Goal: Check status: Check status

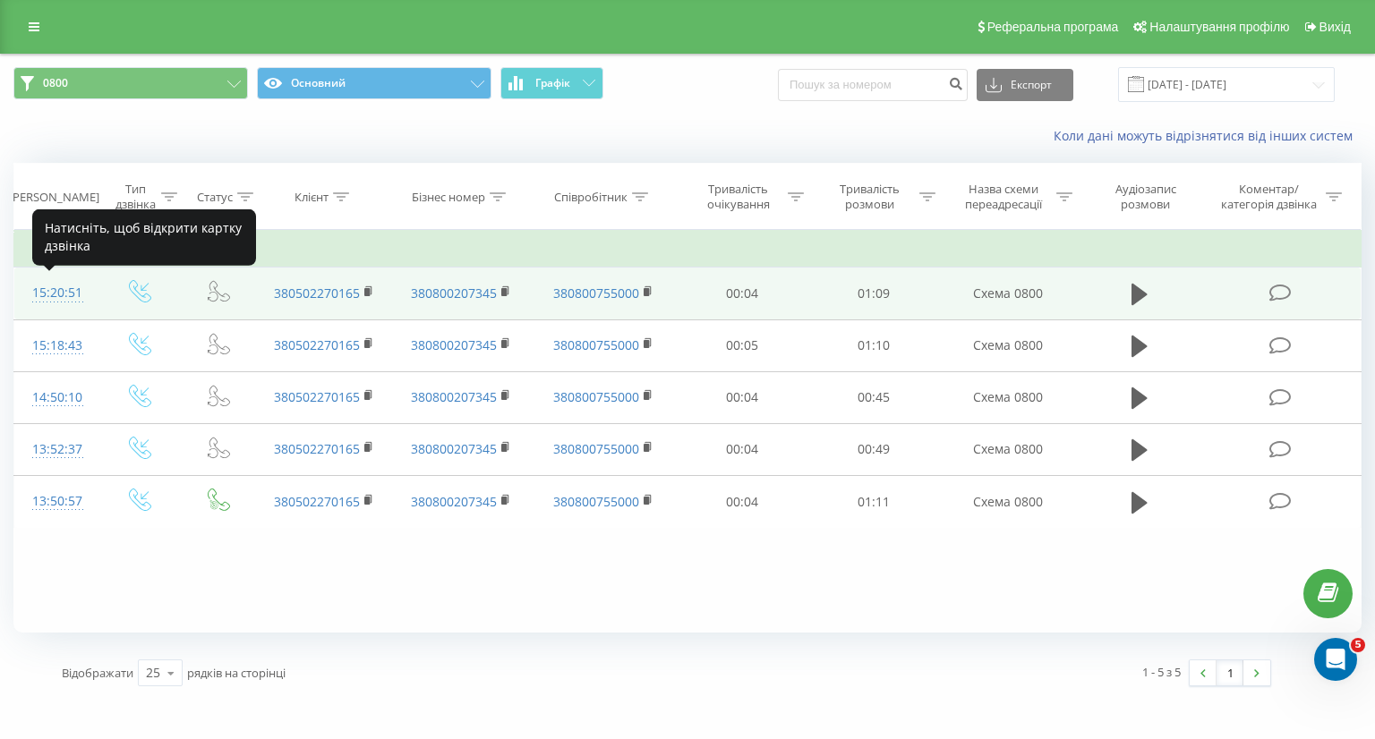
click at [61, 291] on div "15:20:51" at bounding box center [56, 293] width 48 height 35
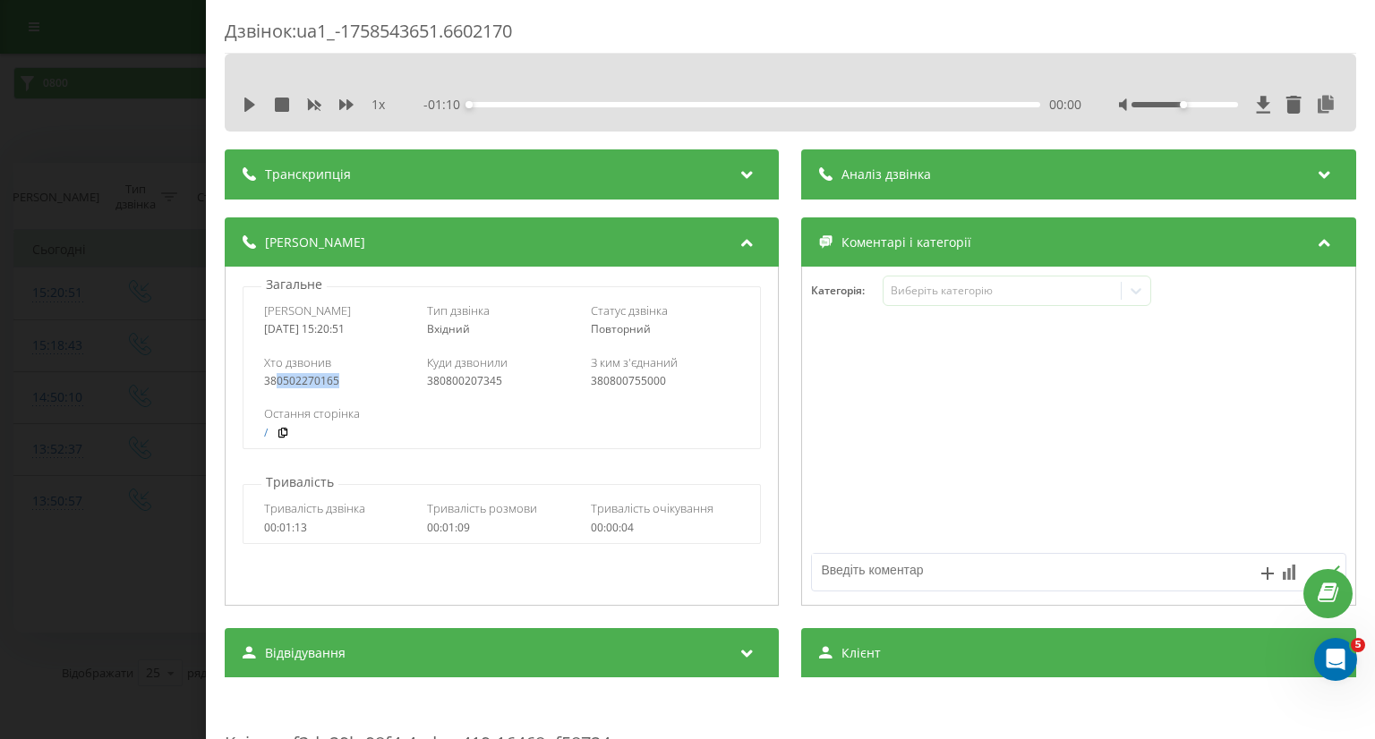
drag, startPoint x: 276, startPoint y: 383, endPoint x: 353, endPoint y: 384, distance: 77.0
click at [353, 384] on div "380502270165" at bounding box center [338, 381] width 149 height 13
copy div "0502270165"
click at [107, 365] on div "Дзвінок : ua1_-1758543651.6602170 1 x - 01:10 00:00 00:00 Транскрипція Для AI-а…" at bounding box center [687, 369] width 1375 height 739
